Goal: Complete application form: Complete application form

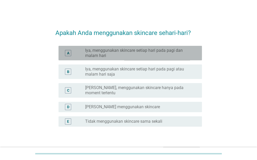
click at [128, 53] on label "Iya, menggunakan skincare setiap hari pada pagi dan malam hari" at bounding box center [139, 53] width 109 height 10
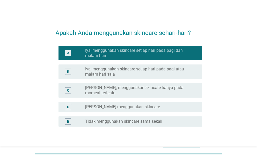
click at [187, 149] on div "Selanjutnya" at bounding box center [181, 152] width 29 height 6
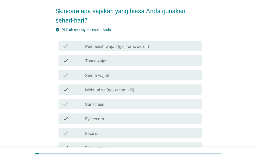
scroll to position [31, 0]
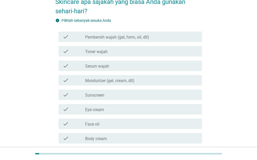
click at [174, 34] on div "check_box_outline_blank Pembersih wajah (gel, form, oil, dll)" at bounding box center [141, 37] width 113 height 6
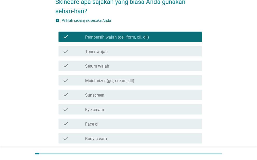
click at [145, 50] on div "check_box_outline_blank Toner wajah" at bounding box center [141, 51] width 113 height 6
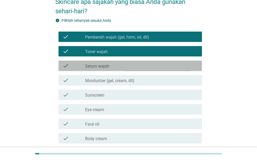
click at [151, 67] on div "check_box_outline_blank Serum wajah" at bounding box center [141, 66] width 113 height 6
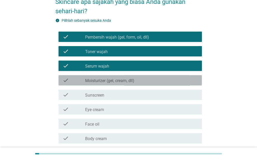
click at [157, 82] on div "check_box_outline_blank Moisturizer (gel, cream, dll)" at bounding box center [141, 80] width 113 height 6
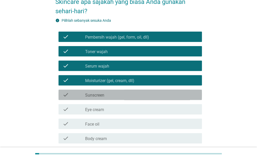
click at [162, 96] on div "check_box_outline_blank Sunscreen" at bounding box center [141, 95] width 113 height 6
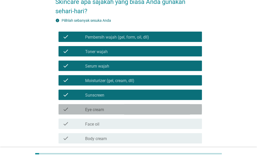
click at [167, 110] on div "check_box_outline_blank Eye cream" at bounding box center [141, 109] width 113 height 6
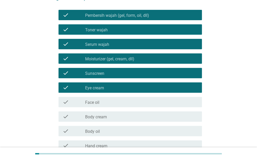
scroll to position [62, 0]
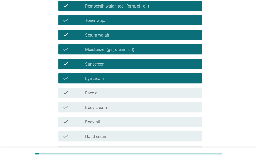
click at [155, 90] on div "check_box_outline_blank Face oil" at bounding box center [141, 93] width 113 height 6
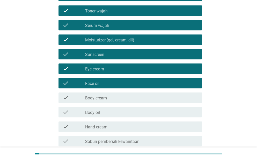
scroll to position [83, 0]
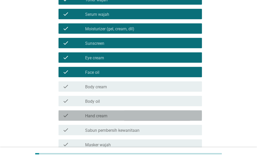
click at [131, 116] on div "check_box_outline_blank Hand cream" at bounding box center [141, 116] width 113 height 6
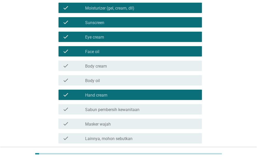
scroll to position [135, 0]
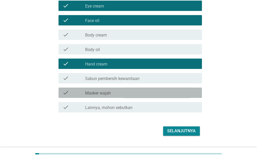
click at [124, 91] on div "check_box_outline_blank Masker wajah" at bounding box center [141, 93] width 113 height 6
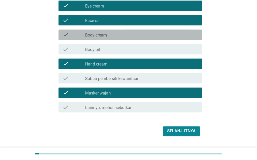
click at [135, 36] on div "check_box_outline_blank Body cream" at bounding box center [141, 35] width 113 height 6
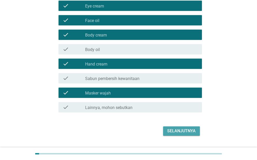
click at [184, 130] on div "Selanjutnya" at bounding box center [181, 131] width 29 height 6
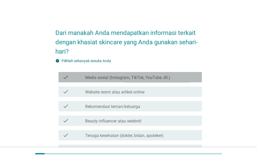
click at [168, 81] on div "check check_box_outline_blank Media sosial (Instagram, TikTok, YouTube, dll.)" at bounding box center [131, 77] width 144 height 10
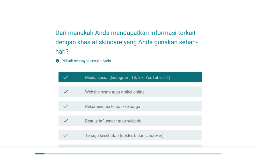
click at [151, 93] on div "check_box_outline_blank Website resmi atau artikel online" at bounding box center [141, 92] width 113 height 6
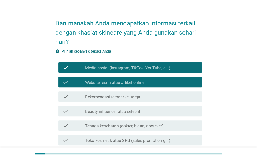
scroll to position [10, 0]
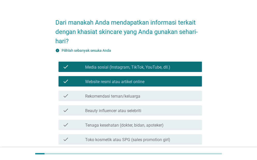
click at [151, 93] on div "check_box_outline_blank Rekomendasi teman/keluarga" at bounding box center [141, 96] width 113 height 6
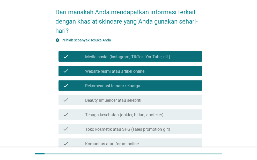
scroll to position [31, 0]
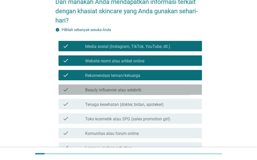
click at [147, 89] on div "check_box_outline_blank Beauty influencer atau selebriti" at bounding box center [141, 90] width 113 height 6
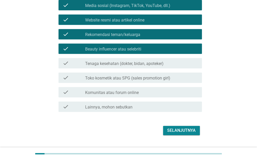
scroll to position [73, 0]
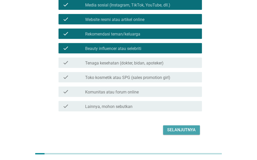
click at [181, 129] on div "Selanjutnya" at bounding box center [181, 130] width 29 height 6
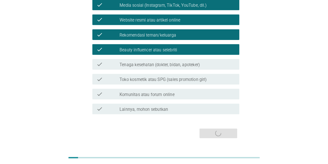
scroll to position [0, 0]
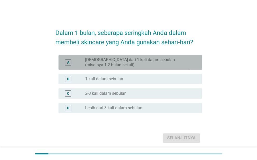
click at [144, 65] on label "[DEMOGRAPHIC_DATA] dari 1 kali dalam sebulan (misalnya 1-2 bulan sekali)" at bounding box center [139, 62] width 109 height 10
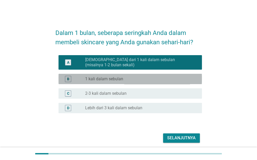
click at [145, 83] on div "B radio_button_unchecked 1 kali dalam sebulan" at bounding box center [131, 79] width 144 height 10
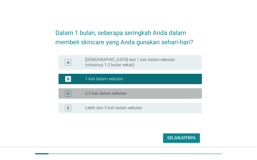
click at [150, 88] on div "C radio_button_unchecked 2-3 kali dalam sebulan" at bounding box center [131, 93] width 144 height 10
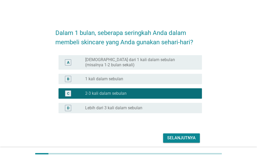
click at [199, 138] on button "Selanjutnya" at bounding box center [181, 138] width 37 height 9
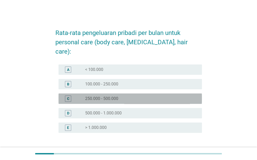
click at [165, 96] on div "radio_button_unchecked 250.000 - 500.000" at bounding box center [139, 98] width 109 height 5
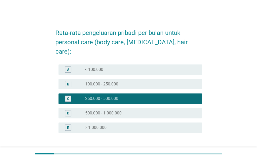
click at [188, 152] on div "Selanjutnya" at bounding box center [128, 158] width 147 height 12
click at [188, 155] on div "Selanjutnya" at bounding box center [181, 158] width 29 height 6
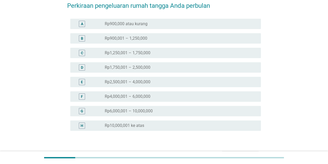
scroll to position [52, 0]
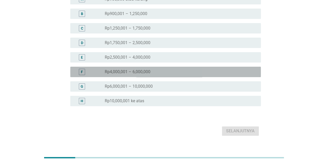
click at [114, 69] on label "Rp4,000,001 – 6,000,000" at bounding box center [128, 71] width 46 height 5
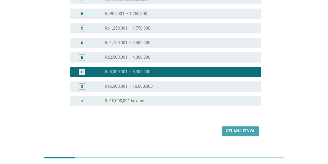
click at [245, 127] on button "Selanjutnya" at bounding box center [240, 130] width 37 height 9
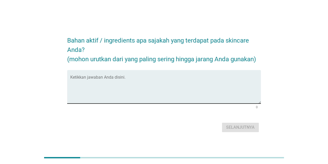
click at [159, 75] on div "Ketikkan jawaban Anda disini." at bounding box center [165, 86] width 191 height 33
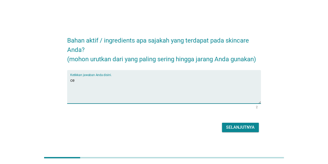
type textarea "c"
type textarea "retinal"
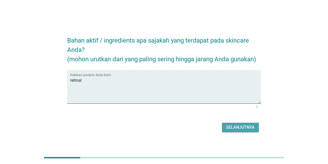
click at [251, 125] on div "Selanjutnya" at bounding box center [240, 127] width 29 height 6
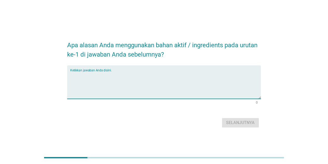
click at [158, 83] on textarea "Ketikkan jawaban Anda disini." at bounding box center [165, 85] width 191 height 27
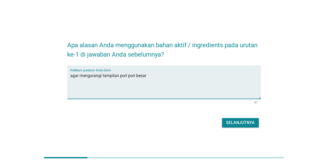
type textarea "agar mengurangi tampilan pori pori besar"
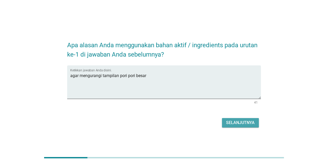
click at [245, 122] on div "Selanjutnya" at bounding box center [240, 123] width 29 height 6
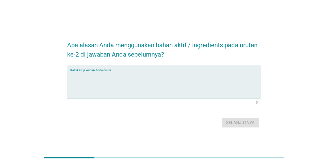
click at [182, 76] on textarea "Ketikkan jawaban Anda disini." at bounding box center [165, 85] width 191 height 27
type textarea "k"
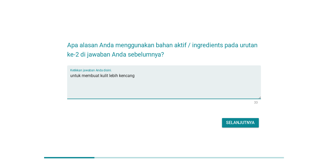
type textarea "untuk membuat kulit lebih kencang"
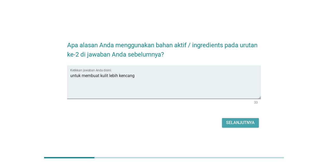
click at [232, 124] on div "Selanjutnya" at bounding box center [240, 123] width 29 height 6
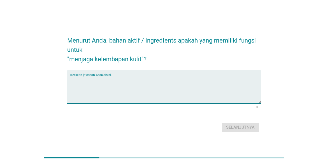
click at [206, 78] on textarea "Ketikkan jawaban Anda disini." at bounding box center [165, 89] width 191 height 27
type textarea "cantella"
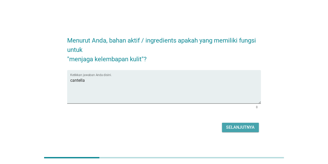
click at [251, 131] on button "Selanjutnya" at bounding box center [240, 127] width 37 height 9
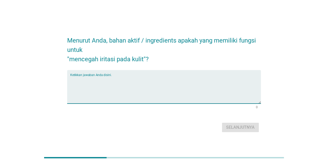
click at [144, 82] on textarea "Ketikkan jawaban Anda disini." at bounding box center [165, 89] width 191 height 27
type textarea "ceramide"
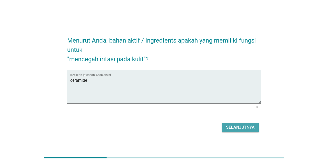
click at [234, 125] on div "Selanjutnya" at bounding box center [240, 127] width 29 height 6
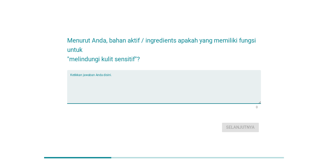
click at [167, 92] on textarea "Ketikkan jawaban Anda disini." at bounding box center [165, 89] width 191 height 27
type textarea "g"
type textarea "acid"
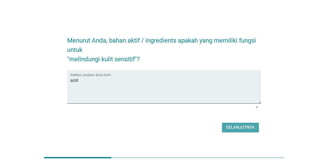
click at [227, 129] on div "Selanjutnya" at bounding box center [240, 127] width 29 height 6
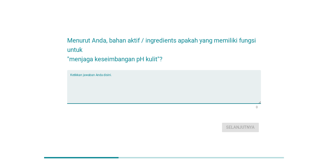
click at [117, 82] on textarea "Ketikkan jawaban Anda disini." at bounding box center [165, 89] width 191 height 27
type textarea "c"
type textarea "[MEDICAL_DATA]"
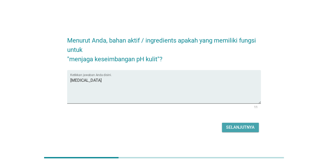
click at [236, 129] on div "Selanjutnya" at bounding box center [240, 127] width 29 height 6
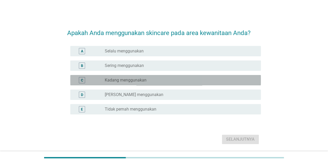
click at [168, 80] on div "radio_button_unchecked Kadang menggunakan" at bounding box center [179, 80] width 148 height 5
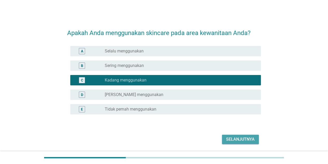
click at [240, 142] on div "Selanjutnya" at bounding box center [240, 139] width 29 height 6
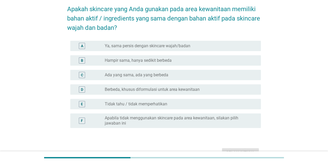
scroll to position [31, 0]
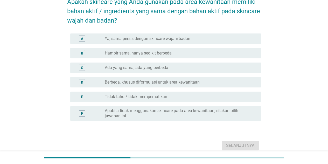
click at [158, 82] on label "Berbeda, khusus diformulasi untuk area kewanitaan" at bounding box center [152, 82] width 95 height 5
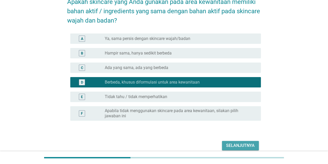
click at [237, 145] on div "Selanjutnya" at bounding box center [240, 145] width 29 height 6
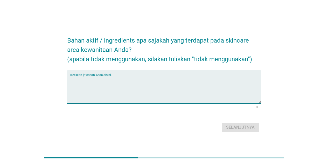
click at [164, 79] on textarea "Ketikkan jawaban Anda disini." at bounding box center [165, 89] width 191 height 27
type textarea "[MEDICAL_DATA]"
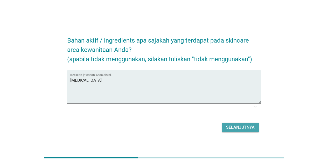
click at [227, 124] on div "Selanjutnya" at bounding box center [240, 127] width 29 height 6
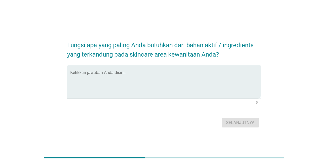
click at [143, 78] on textarea "Ketikkan jawaban Anda disini." at bounding box center [165, 85] width 191 height 27
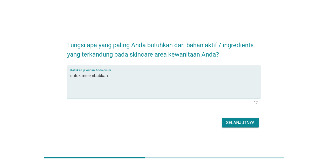
type textarea "untuk melembabkan"
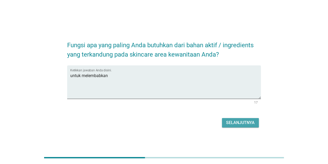
click at [236, 118] on button "Selanjutnya" at bounding box center [240, 122] width 37 height 9
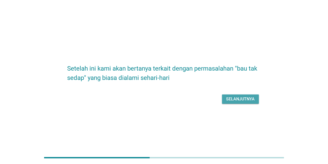
click at [239, 99] on div "Selanjutnya" at bounding box center [240, 99] width 29 height 6
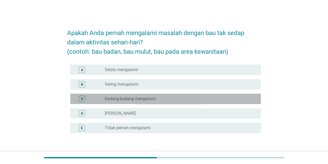
click at [158, 100] on div "radio_button_unchecked Kadang-kadang mengalami" at bounding box center [179, 98] width 148 height 5
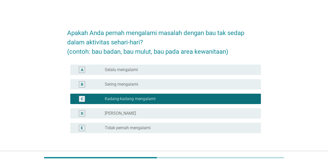
scroll to position [36, 0]
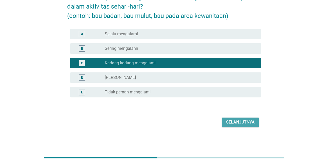
click at [247, 117] on button "Selanjutnya" at bounding box center [240, 121] width 37 height 9
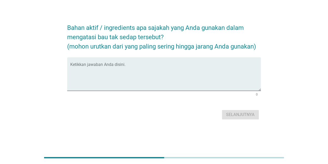
scroll to position [0, 0]
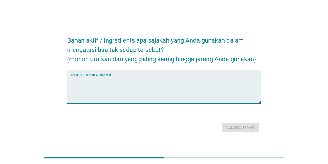
click at [162, 82] on textarea "Ketikkan jawaban Anda disini." at bounding box center [165, 89] width 191 height 27
type textarea "daun sirih"
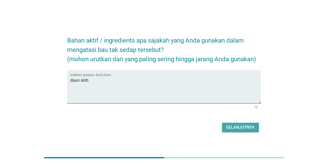
click at [257, 125] on button "Selanjutnya" at bounding box center [240, 127] width 37 height 9
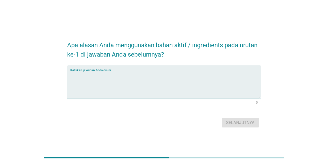
click at [179, 73] on textarea "Ketikkan jawaban Anda disini." at bounding box center [165, 85] width 191 height 27
type textarea "karena alami"
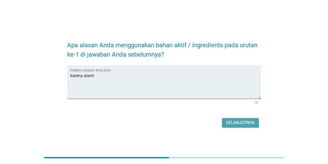
click at [250, 123] on div "Selanjutnya" at bounding box center [240, 123] width 29 height 6
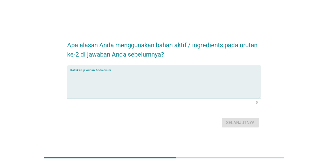
click at [127, 77] on textarea "Ketikkan jawaban Anda disini." at bounding box center [165, 85] width 191 height 27
type textarea "mengurangi bau"
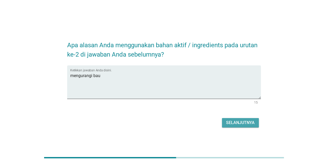
click at [234, 120] on div "Selanjutnya" at bounding box center [240, 123] width 29 height 6
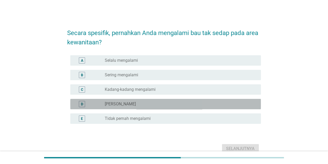
click at [166, 106] on div "radio_button_unchecked Jarang mengalami" at bounding box center [179, 103] width 148 height 5
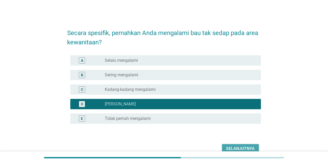
click at [239, 146] on div "Selanjutnya" at bounding box center [240, 148] width 29 height 6
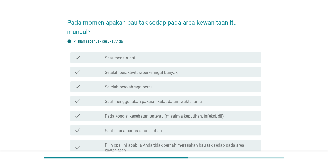
scroll to position [21, 0]
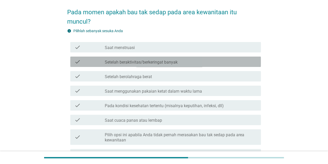
click at [158, 62] on label "Setelah beraktivitas/berkeringat banyak" at bounding box center [141, 62] width 73 height 5
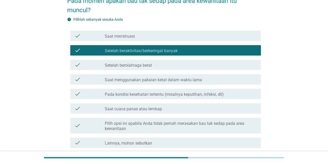
scroll to position [41, 0]
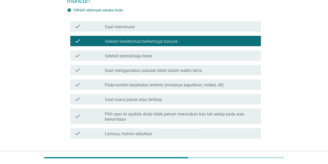
click at [134, 67] on div "check_box_outline_blank Saat menggunakan pakaian ketat dalam waktu lama" at bounding box center [181, 70] width 152 height 6
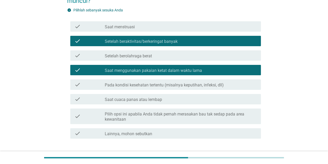
click at [133, 81] on div "check check_box_outline_blank Pada kondisi kesehatan tertentu (misalnya keputih…" at bounding box center [165, 84] width 191 height 10
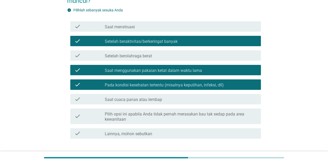
scroll to position [76, 0]
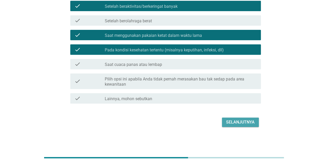
click at [237, 120] on div "Selanjutnya" at bounding box center [240, 122] width 29 height 6
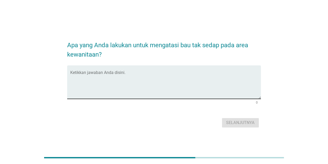
click at [139, 71] on div "Ketikkan jawaban Anda disini." at bounding box center [165, 81] width 191 height 33
type textarea "m"
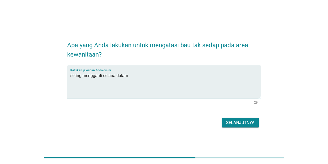
type textarea "sering mengganti celana dalam"
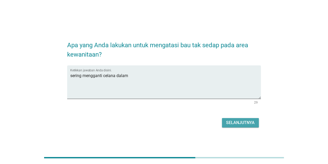
click at [224, 122] on button "Selanjutnya" at bounding box center [240, 122] width 37 height 9
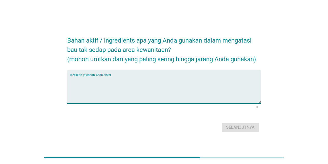
click at [142, 82] on textarea "Ketikkan jawaban Anda disini." at bounding box center [165, 89] width 191 height 27
type textarea "daun sirih"
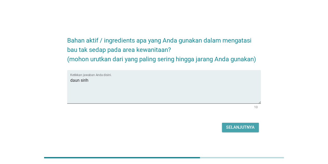
click at [240, 123] on button "Selanjutnya" at bounding box center [240, 127] width 37 height 9
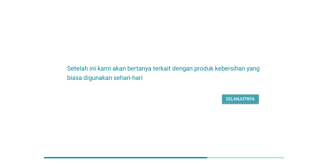
click at [237, 102] on div "Selanjutnya" at bounding box center [240, 99] width 29 height 6
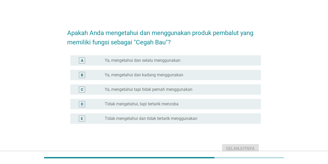
click at [192, 88] on label "Ya, mengetahui tapi tidak pernah menggunakan" at bounding box center [149, 89] width 88 height 5
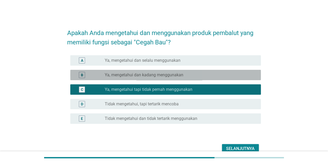
click at [185, 78] on div "radio_button_unchecked Ya, mengetahui dan kadang menggunakan" at bounding box center [181, 75] width 152 height 6
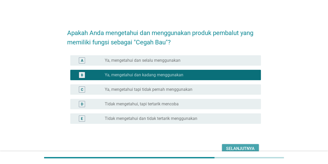
click at [238, 145] on div "Selanjutnya" at bounding box center [240, 148] width 29 height 6
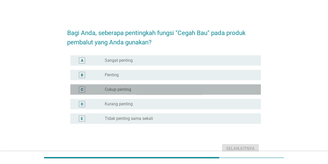
click at [192, 88] on div "radio_button_unchecked Cukup penting" at bounding box center [179, 89] width 148 height 5
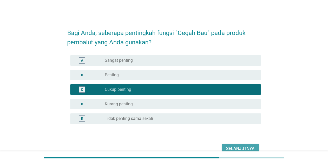
click at [240, 147] on div "Selanjutnya" at bounding box center [240, 148] width 29 height 6
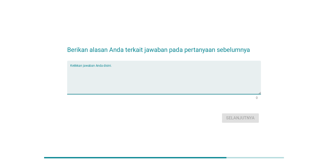
click at [194, 73] on textarea "Ketikkan jawaban Anda disini." at bounding box center [165, 80] width 191 height 27
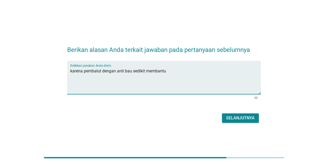
type textarea "karena pembalut dengan anti bau sedikit membantu"
click at [229, 117] on div "Selanjutnya" at bounding box center [240, 118] width 29 height 6
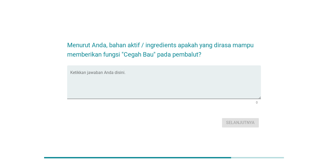
click at [169, 60] on form "Menurut Anda, bahan aktif / ingredients apakah yang dirasa mampu memberikan fun…" at bounding box center [164, 82] width 194 height 94
click at [161, 72] on textarea "Ketikkan jawaban Anda disini." at bounding box center [165, 85] width 191 height 27
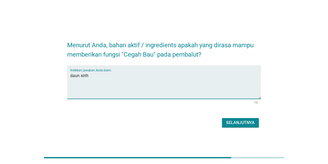
type textarea "daun sirih"
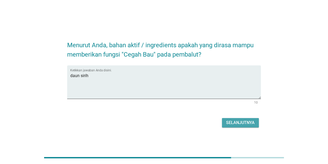
click at [250, 121] on div "Selanjutnya" at bounding box center [240, 123] width 29 height 6
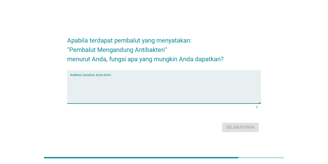
click at [128, 80] on textarea "Ketikkan jawaban Anda disini." at bounding box center [165, 89] width 191 height 27
type textarea "mencegah bau dan iritasi"
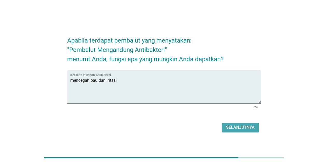
click at [230, 128] on div "Selanjutnya" at bounding box center [240, 127] width 29 height 6
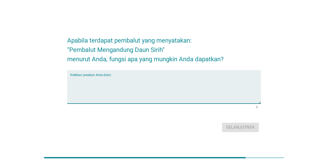
click at [162, 81] on textarea "Ketikkan jawaban Anda disini." at bounding box center [165, 89] width 191 height 27
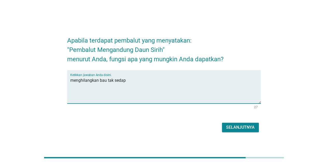
type textarea "menghilangkan bau tak sedap"
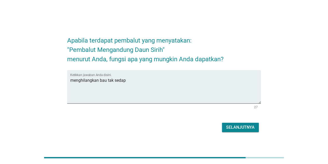
click at [243, 129] on div "Selanjutnya" at bounding box center [240, 127] width 29 height 6
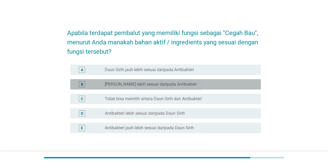
click at [154, 83] on label "[PERSON_NAME] lebih sesuai daripada Antibakteri" at bounding box center [151, 84] width 92 height 5
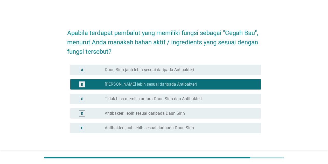
scroll to position [36, 0]
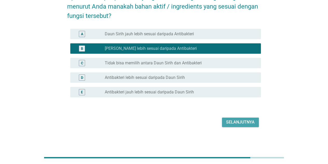
click at [244, 122] on div "Selanjutnya" at bounding box center [240, 122] width 29 height 6
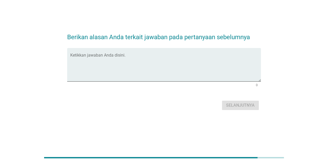
scroll to position [0, 0]
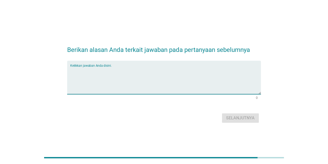
click at [202, 75] on textarea "Ketikkan jawaban Anda disini." at bounding box center [165, 80] width 191 height 27
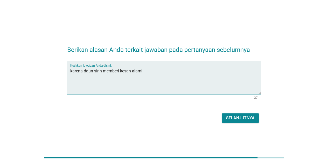
type textarea "karena daun sirih memberi kesan alami"
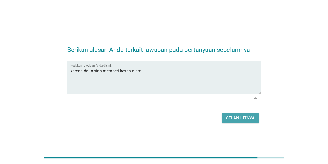
click at [251, 115] on div "Selanjutnya" at bounding box center [240, 118] width 29 height 6
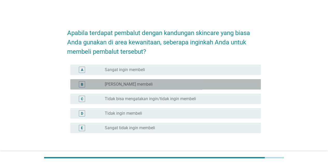
click at [182, 85] on div "radio_button_unchecked Ingin membeli" at bounding box center [179, 84] width 148 height 5
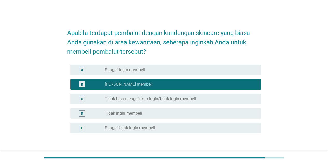
scroll to position [36, 0]
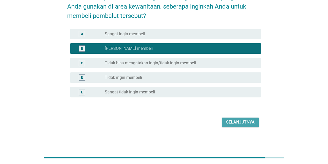
click at [231, 125] on div "Selanjutnya" at bounding box center [240, 122] width 29 height 6
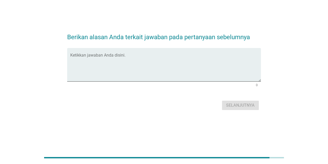
scroll to position [0, 0]
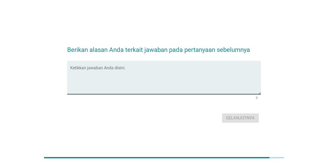
click at [163, 65] on div "Ketikkan jawaban Anda disini." at bounding box center [165, 77] width 191 height 33
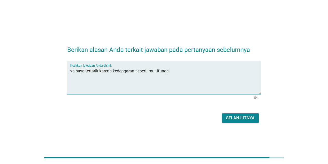
type textarea "ya saya tertarik karena kedengaran seperti multifungsi"
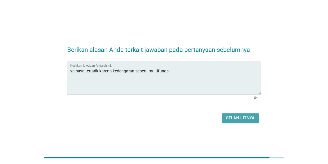
click at [246, 115] on div "Selanjutnya" at bounding box center [240, 118] width 29 height 6
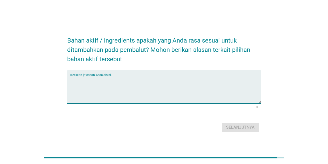
click at [200, 85] on textarea "Ketikkan jawaban Anda disini." at bounding box center [165, 89] width 191 height 27
type textarea "melembabkan"
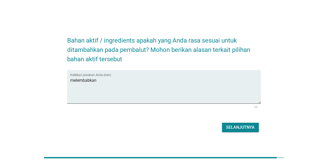
click at [255, 122] on div "Selanjutnya" at bounding box center [164, 127] width 194 height 12
click at [255, 130] on button "Selanjutnya" at bounding box center [240, 127] width 37 height 9
